Goal: Task Accomplishment & Management: Use online tool/utility

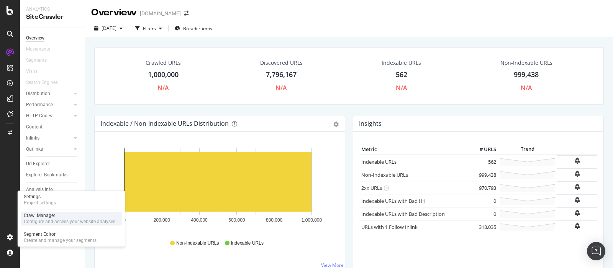
click at [55, 218] on div "Configure and access your website analyses" at bounding box center [70, 221] width 92 height 6
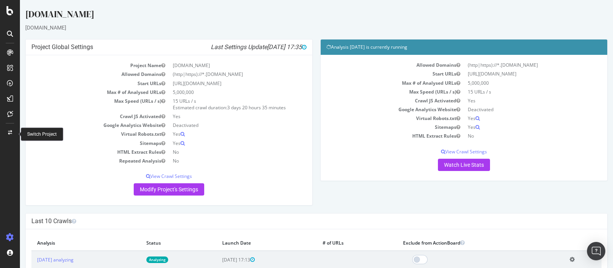
click at [16, 133] on div at bounding box center [10, 132] width 18 height 12
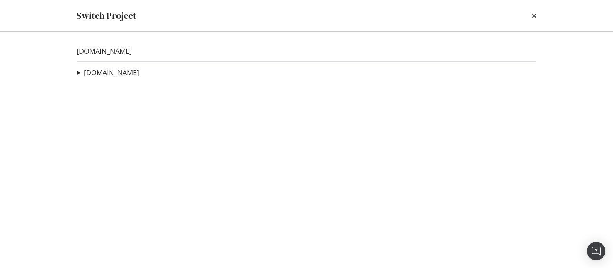
click at [123, 74] on link "[DOMAIN_NAME]" at bounding box center [111, 73] width 55 height 8
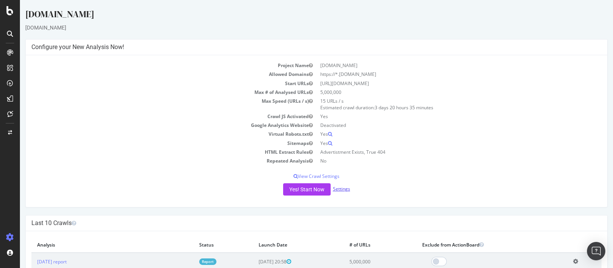
click at [343, 188] on link "Settings" at bounding box center [341, 188] width 17 height 7
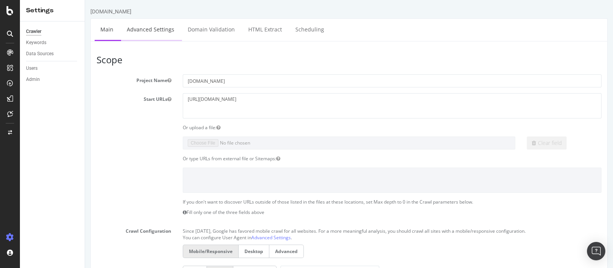
click at [161, 32] on link "Advanced Settings" at bounding box center [150, 29] width 59 height 21
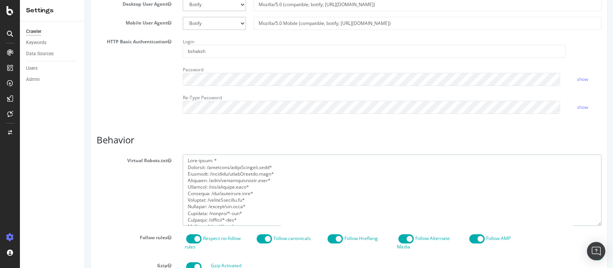
scroll to position [657, 0]
drag, startPoint x: 228, startPoint y: 185, endPoint x: 170, endPoint y: 185, distance: 57.9
click at [170, 185] on div "Virtual Robots.txt" at bounding box center [349, 189] width 517 height 71
drag, startPoint x: 230, startPoint y: 172, endPoint x: 223, endPoint y: 172, distance: 7.7
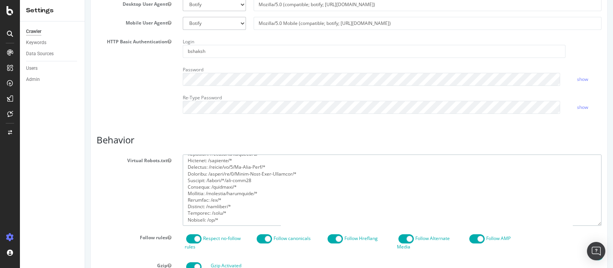
click at [223, 172] on textarea at bounding box center [392, 189] width 419 height 71
drag, startPoint x: 230, startPoint y: 173, endPoint x: 222, endPoint y: 173, distance: 7.7
click at [222, 173] on textarea at bounding box center [392, 189] width 419 height 71
click at [233, 174] on textarea at bounding box center [392, 189] width 419 height 71
drag, startPoint x: 233, startPoint y: 171, endPoint x: 222, endPoint y: 171, distance: 11.1
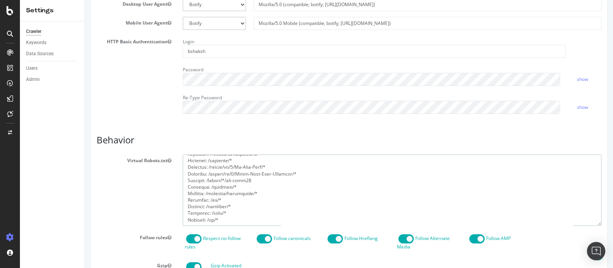
click at [222, 171] on textarea at bounding box center [392, 189] width 419 height 71
click at [228, 218] on textarea at bounding box center [392, 189] width 419 height 71
paste textarea "/si/1/"
drag, startPoint x: 205, startPoint y: 212, endPoint x: 179, endPoint y: 211, distance: 26.5
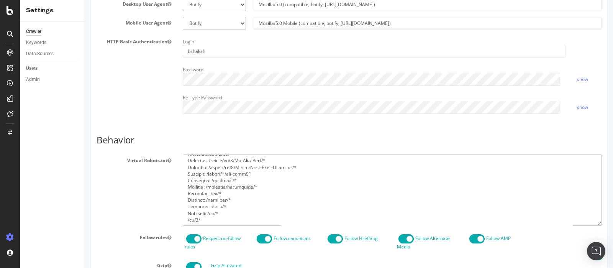
click at [179, 211] on div at bounding box center [392, 189] width 430 height 71
click at [186, 219] on textarea at bounding box center [392, 189] width 419 height 71
paste textarea "Disallow:"
click at [228, 219] on textarea at bounding box center [392, 189] width 419 height 71
drag, startPoint x: 228, startPoint y: 215, endPoint x: 162, endPoint y: 219, distance: 65.6
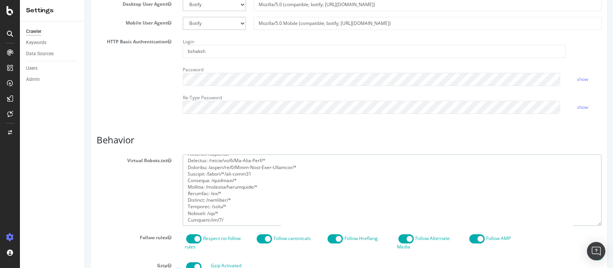
click at [155, 217] on div "Virtual Robots.txt" at bounding box center [349, 189] width 517 height 71
click at [211, 221] on textarea at bounding box center [392, 189] width 419 height 71
drag, startPoint x: 222, startPoint y: 221, endPoint x: 171, endPoint y: 221, distance: 51.0
click at [171, 221] on div "Virtual Robots.txt" at bounding box center [349, 189] width 517 height 71
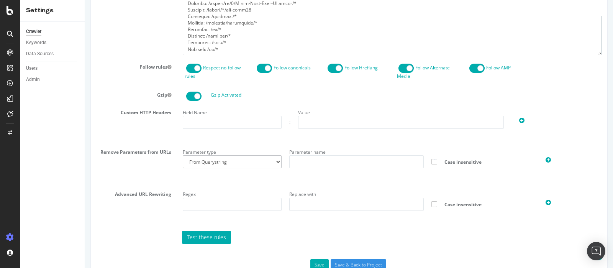
scroll to position [408, 0]
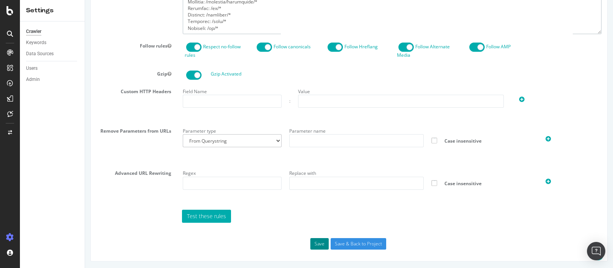
type textarea "User-agent: * Disallow: /business/printMerchant.html* Disallow: /business/print…"
click at [311, 243] on button "Save" at bounding box center [319, 243] width 18 height 11
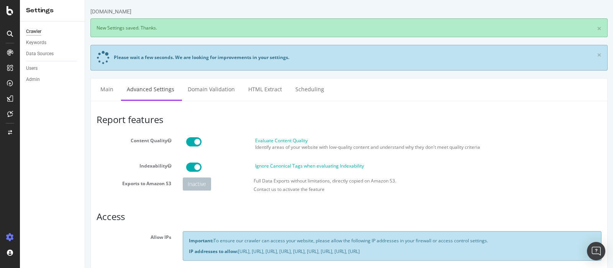
scroll to position [0, 0]
drag, startPoint x: 311, startPoint y: 239, endPoint x: 267, endPoint y: 124, distance: 123.5
click at [267, 124] on h3 "Report features" at bounding box center [349, 120] width 505 height 10
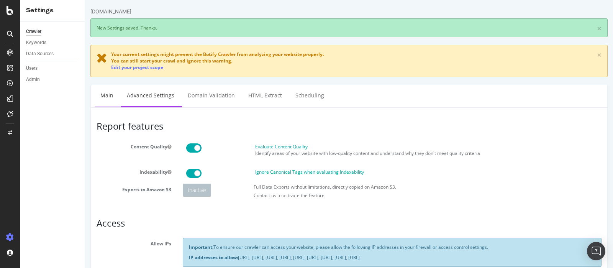
click at [103, 98] on link "Main" at bounding box center [107, 95] width 25 height 21
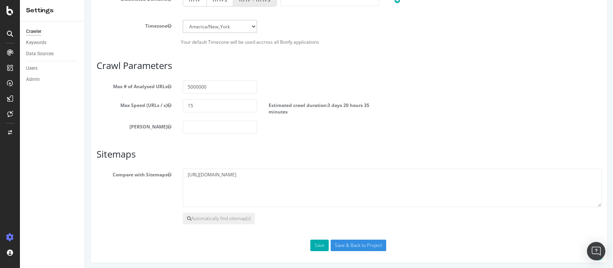
scroll to position [385, 0]
click at [313, 245] on button "Save" at bounding box center [319, 244] width 18 height 11
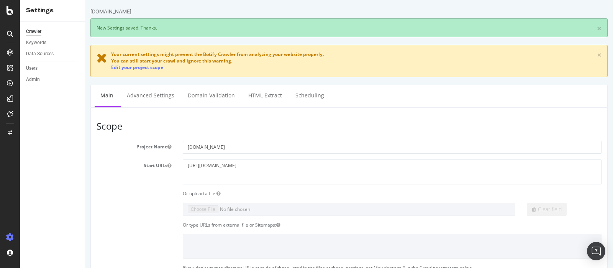
scroll to position [0, 0]
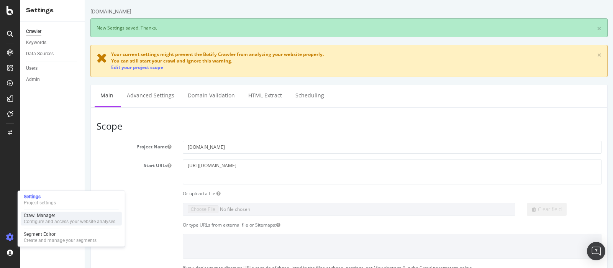
click at [58, 214] on div "Crawl Manager" at bounding box center [70, 215] width 92 height 6
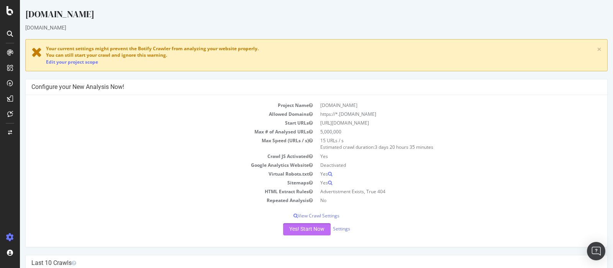
click at [314, 228] on button "Yes! Start Now" at bounding box center [307, 229] width 48 height 12
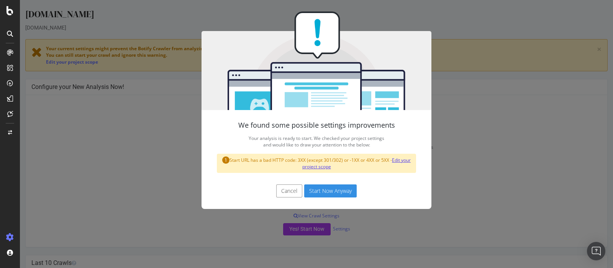
click at [315, 164] on link "Edit your project scope" at bounding box center [356, 163] width 109 height 13
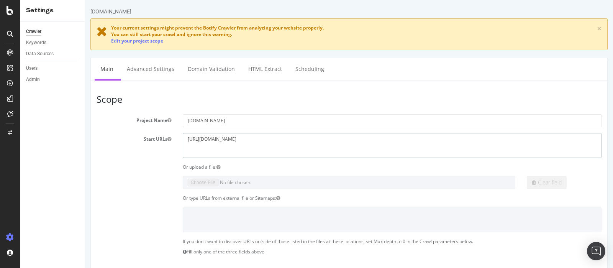
click at [262, 139] on textarea "https://www.yellowpages.ca/" at bounding box center [392, 145] width 419 height 25
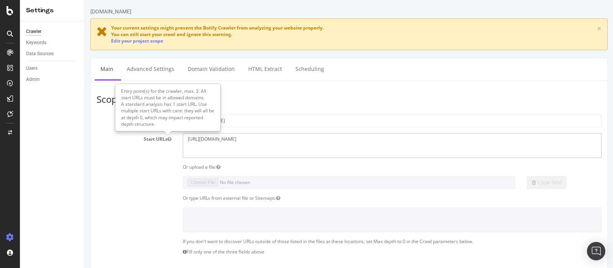
drag, startPoint x: 262, startPoint y: 139, endPoint x: 131, endPoint y: 141, distance: 131.1
click at [127, 138] on div "Start URLs https://www.yellowpages.ca/" at bounding box center [349, 145] width 517 height 25
paste textarea "Disallow:"
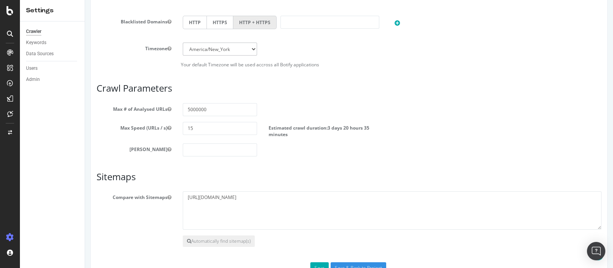
scroll to position [385, 0]
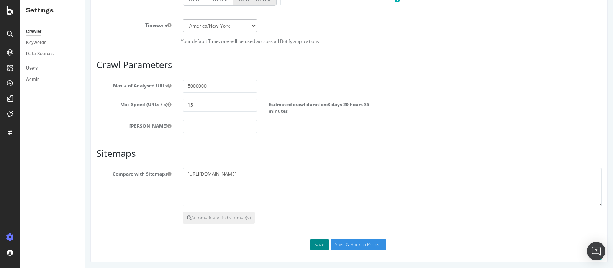
click at [315, 243] on button "Save" at bounding box center [319, 244] width 18 height 11
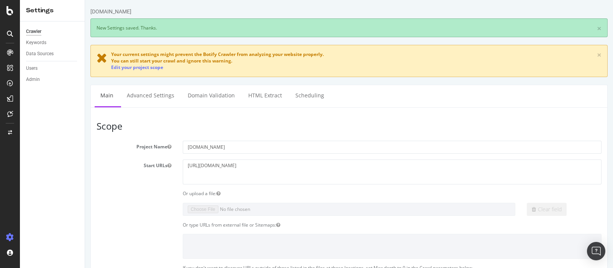
scroll to position [0, 0]
click at [152, 68] on link "Edit your project scope" at bounding box center [137, 67] width 52 height 7
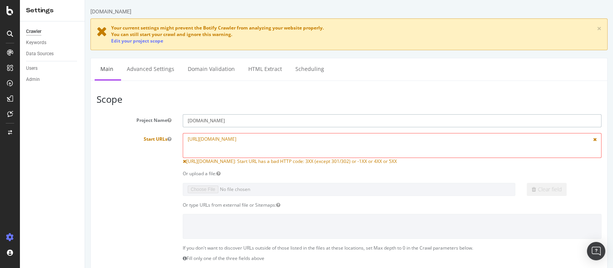
drag, startPoint x: 236, startPoint y: 120, endPoint x: 149, endPoint y: 122, distance: 86.6
click at [141, 120] on div "Project Name yellowpages.ca" at bounding box center [349, 120] width 517 height 13
click at [261, 139] on textarea "https://www.yellowpages.ca/" at bounding box center [392, 145] width 419 height 25
drag, startPoint x: 261, startPoint y: 139, endPoint x: 215, endPoint y: 141, distance: 46.0
click at [115, 139] on div "Start URLs https://www.yellowpages.ca/ https://www.yellowpages.ca/: Start URL h…" at bounding box center [349, 149] width 517 height 32
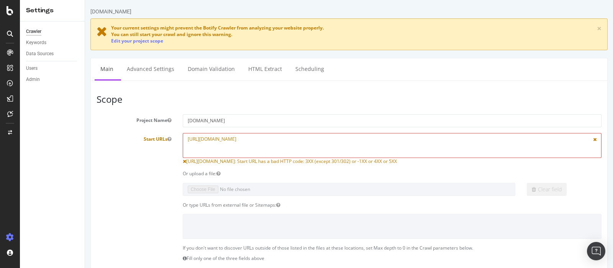
paste textarea "[DOMAIN_NAME]"
type textarea "[DOMAIN_NAME]"
click at [319, 170] on div "Or upload a file:" at bounding box center [392, 173] width 430 height 7
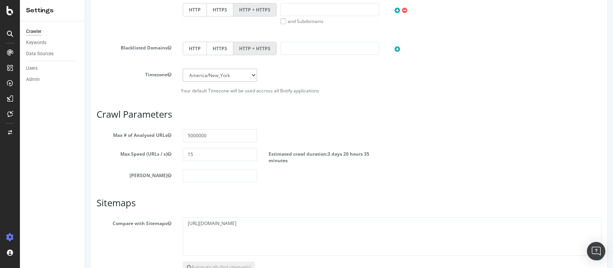
scroll to position [392, 0]
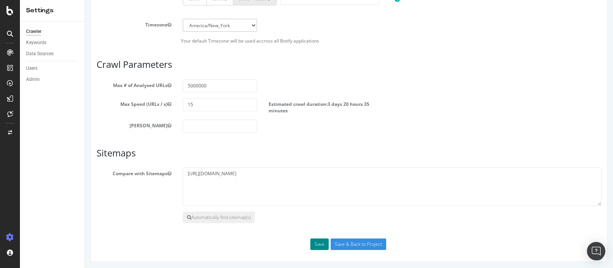
click at [318, 239] on button "Save" at bounding box center [319, 243] width 18 height 11
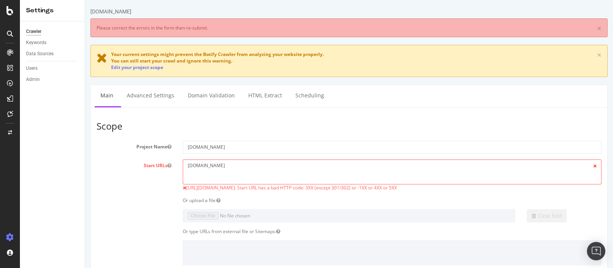
scroll to position [0, 0]
drag, startPoint x: 241, startPoint y: 168, endPoint x: 117, endPoint y: 158, distance: 124.6
paste textarea "https://www.yellowpages.ca/"
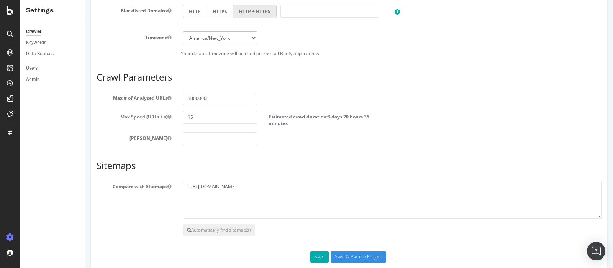
scroll to position [418, 0]
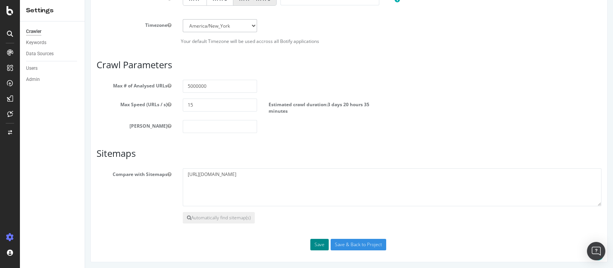
type textarea "https://www.yellowpages.ca/"
click at [313, 244] on button "Save" at bounding box center [319, 244] width 18 height 11
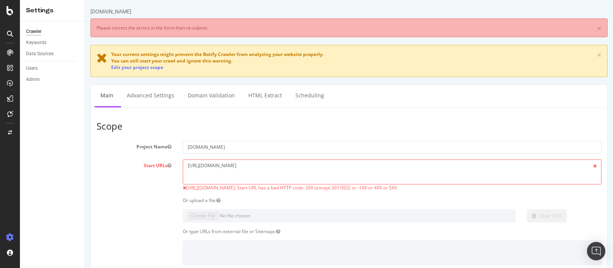
scroll to position [0, 0]
click at [274, 187] on span "https://www.yellowpages.ca/: Start URL has a bad HTTP code: 3XX (except 301/302…" at bounding box center [291, 187] width 211 height 7
click at [156, 94] on link "Advanced Settings" at bounding box center [150, 95] width 59 height 21
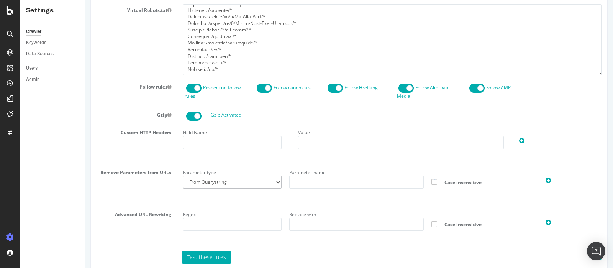
scroll to position [447, 0]
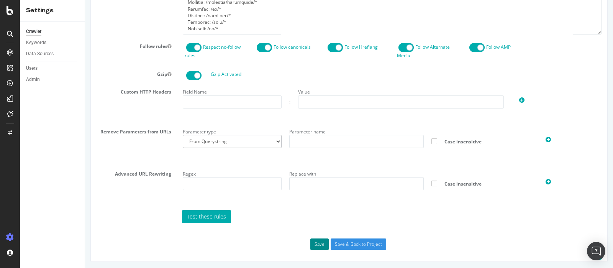
click at [310, 240] on button "Save" at bounding box center [319, 243] width 18 height 11
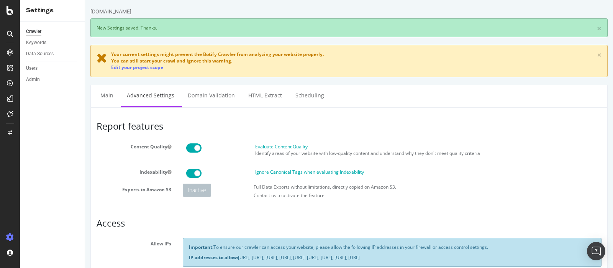
scroll to position [0, 0]
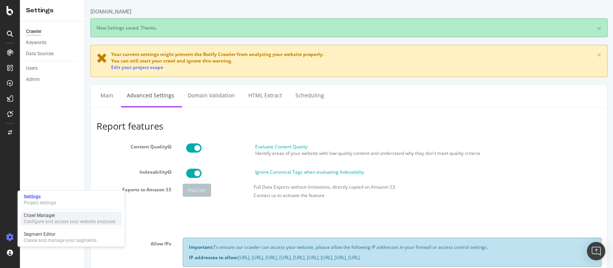
click at [42, 219] on div "Configure and access your website analyses" at bounding box center [70, 221] width 92 height 6
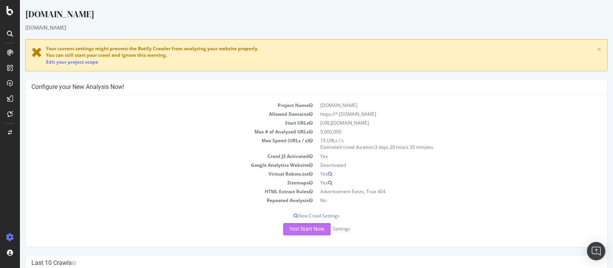
click at [314, 227] on button "Yes! Start Now" at bounding box center [307, 229] width 48 height 12
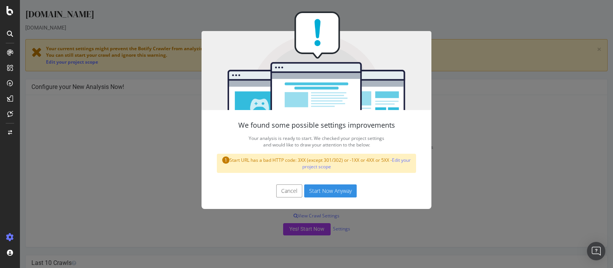
click at [331, 190] on button "Start Now Anyway" at bounding box center [330, 190] width 53 height 13
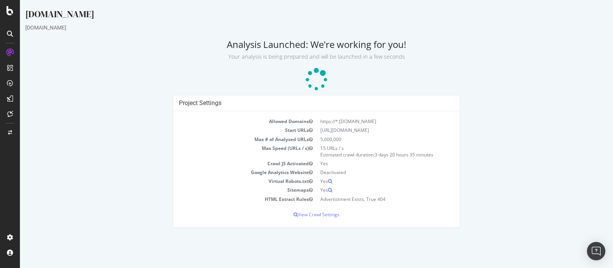
drag, startPoint x: 487, startPoint y: 70, endPoint x: 461, endPoint y: 8, distance: 67.0
click at [487, 67] on div "yellowpages.ca yellowpages.ca Analysis Launched: We're working for you! Your an…" at bounding box center [316, 122] width 593 height 228
